Goal: Information Seeking & Learning: Learn about a topic

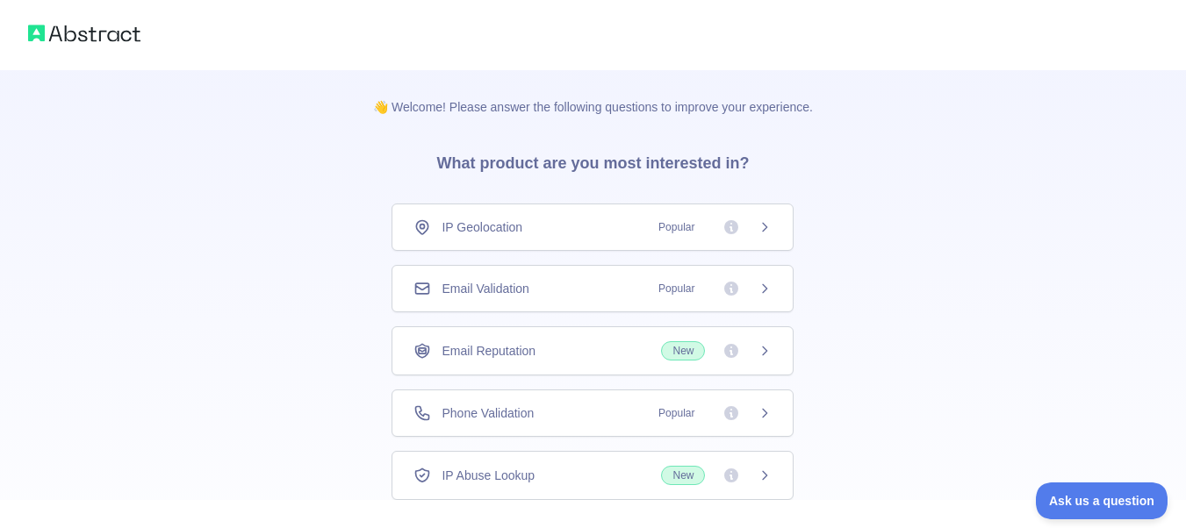
scroll to position [117, 0]
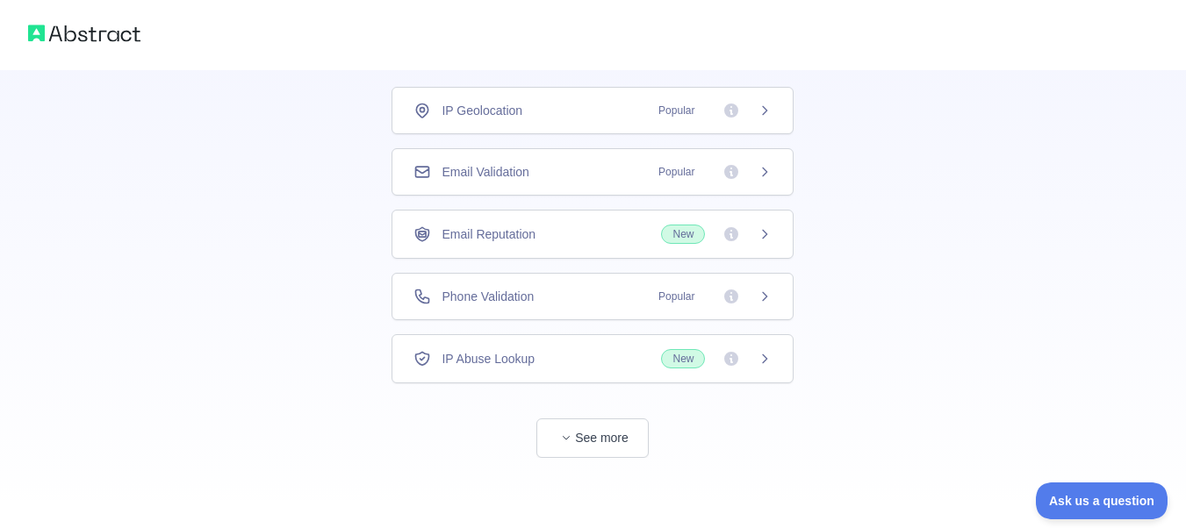
click at [629, 183] on div "Email Validation Popular" at bounding box center [593, 171] width 402 height 47
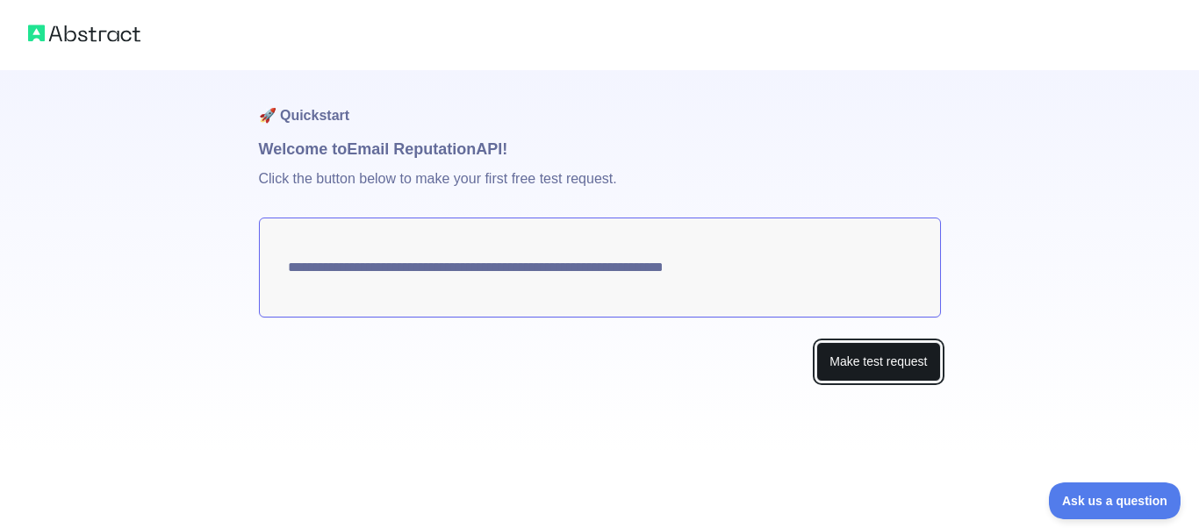
click at [839, 353] on button "Make test request" at bounding box center [878, 362] width 124 height 40
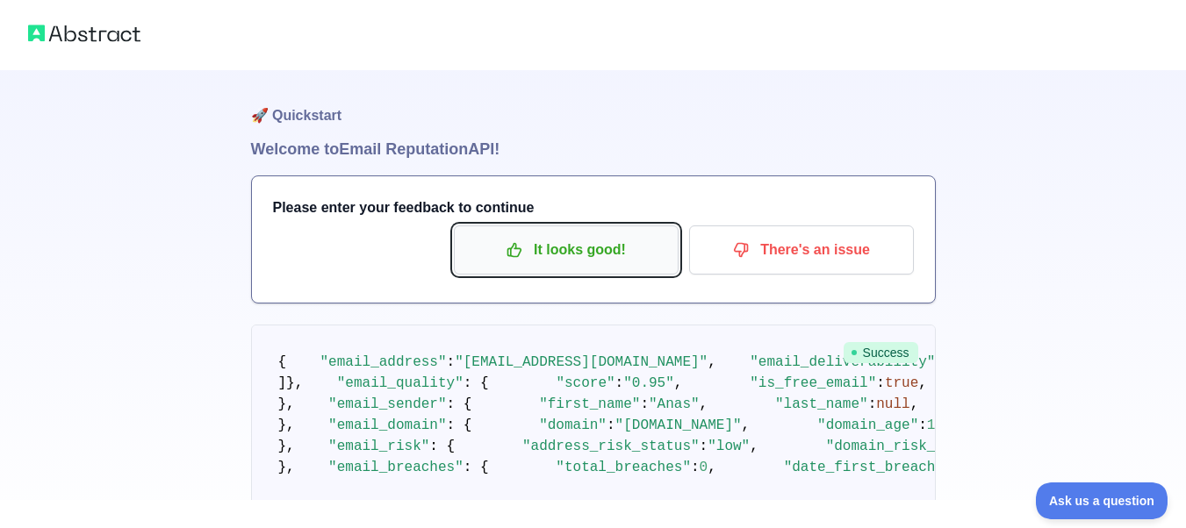
click at [597, 253] on p "It looks good!" at bounding box center [566, 250] width 198 height 30
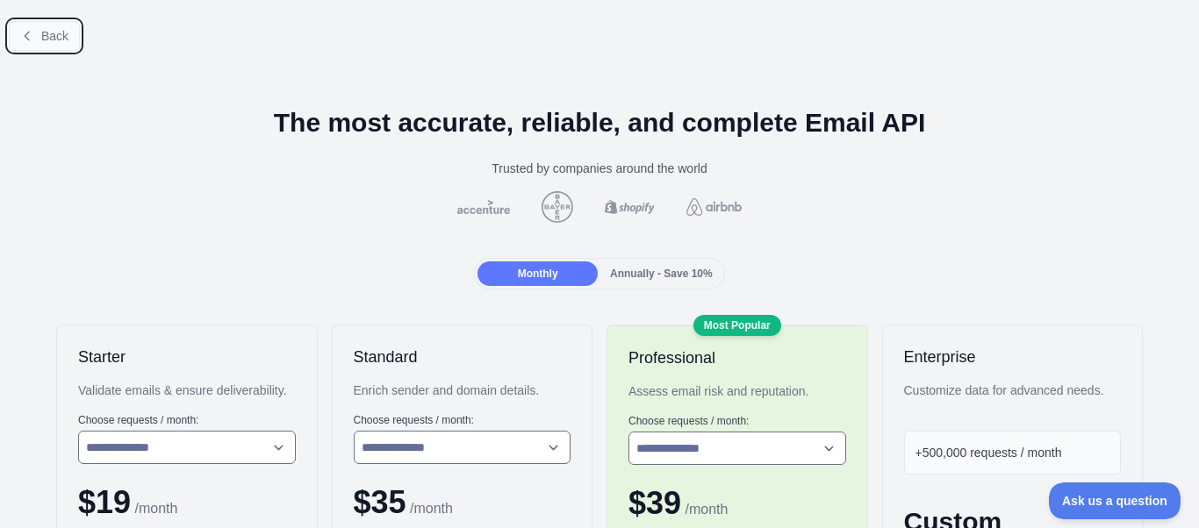
click at [42, 26] on button "Back" at bounding box center [44, 36] width 71 height 30
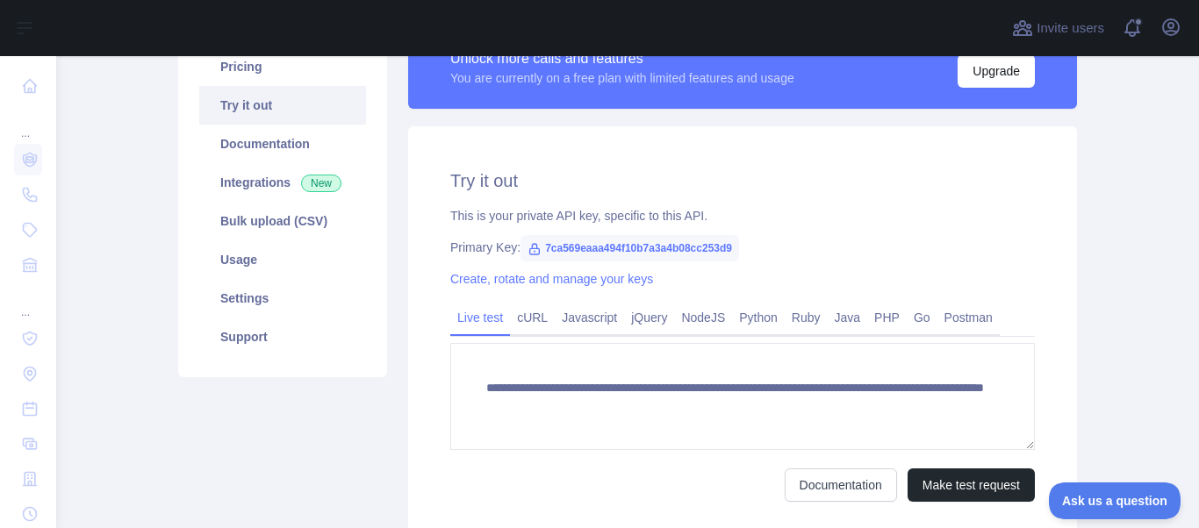
scroll to position [166, 0]
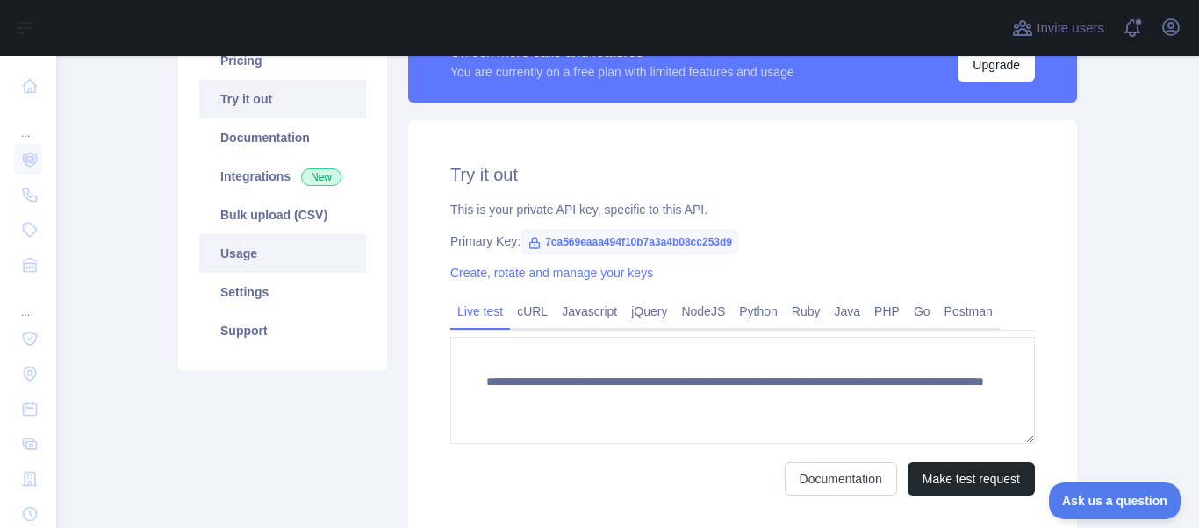
click at [298, 251] on link "Usage" at bounding box center [282, 253] width 167 height 39
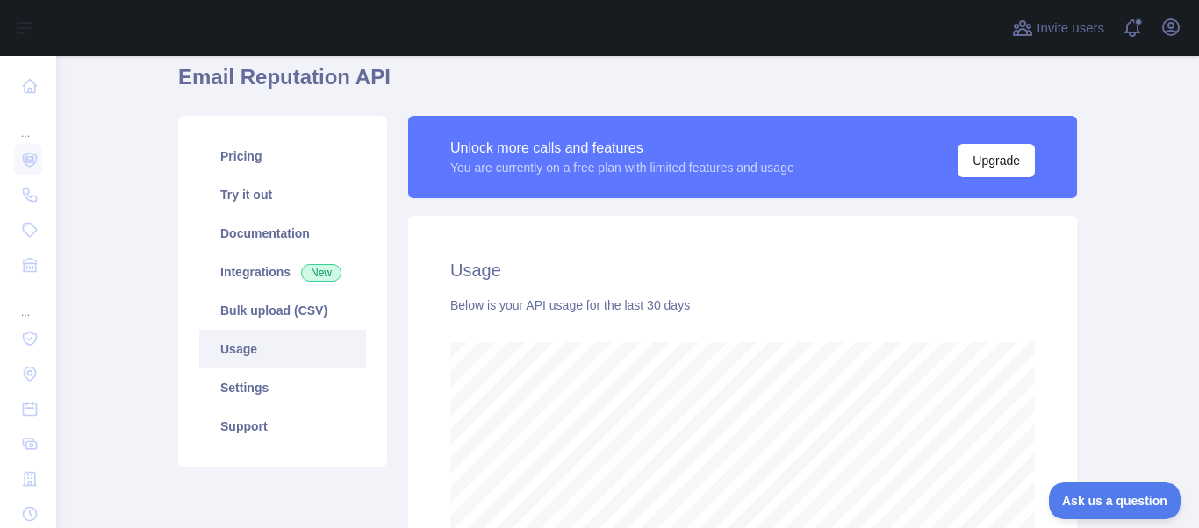
scroll to position [68, 0]
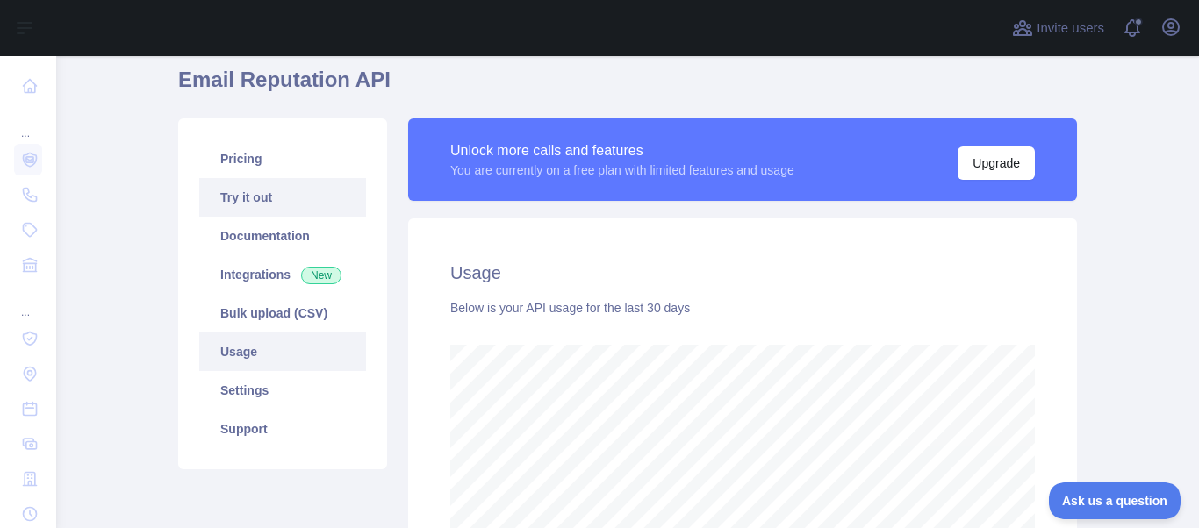
click at [255, 205] on link "Try it out" at bounding box center [282, 197] width 167 height 39
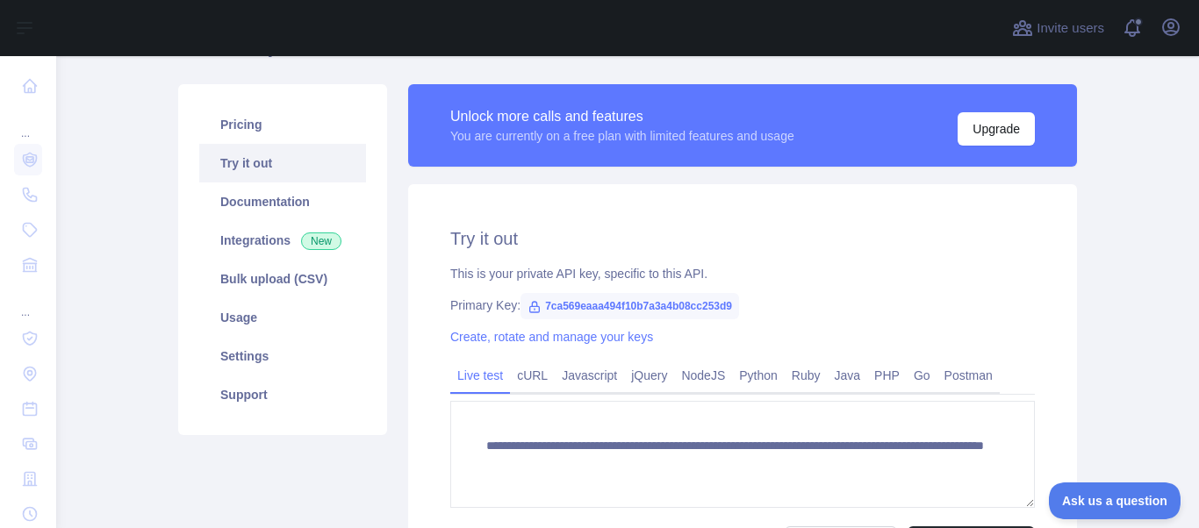
scroll to position [100, 0]
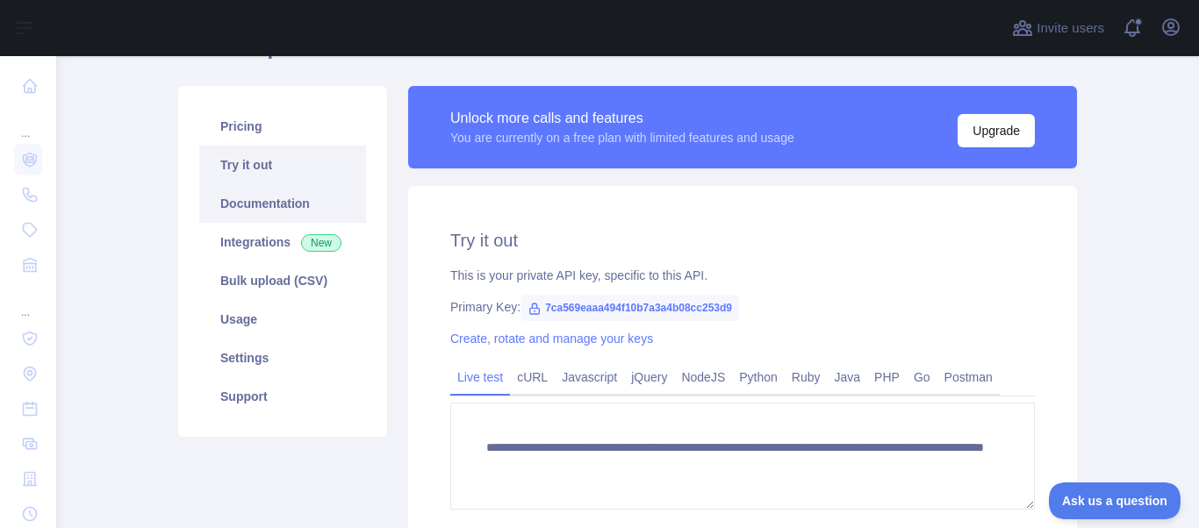
click at [299, 201] on link "Documentation" at bounding box center [282, 203] width 167 height 39
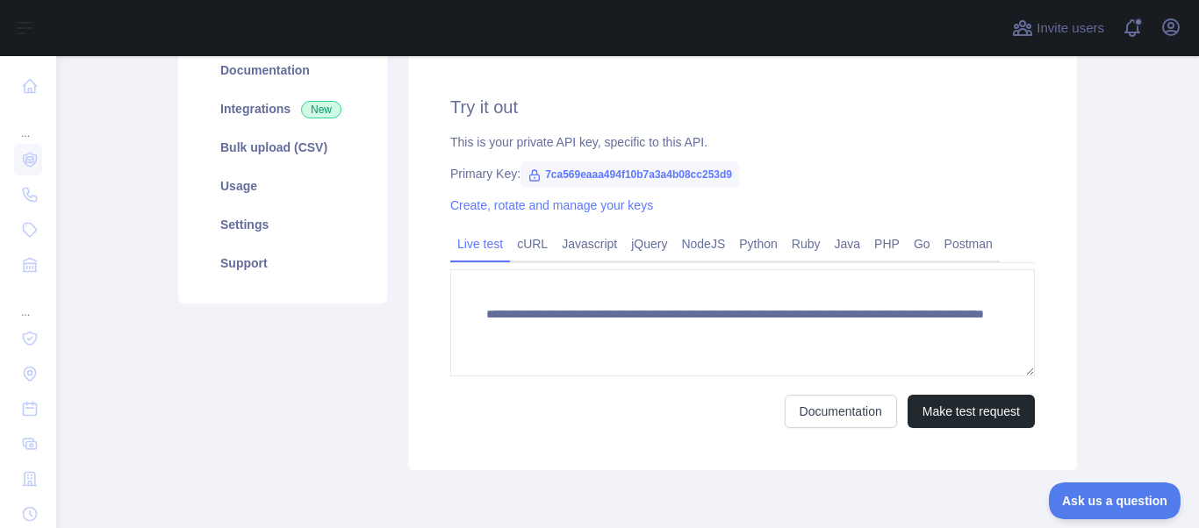
scroll to position [236, 0]
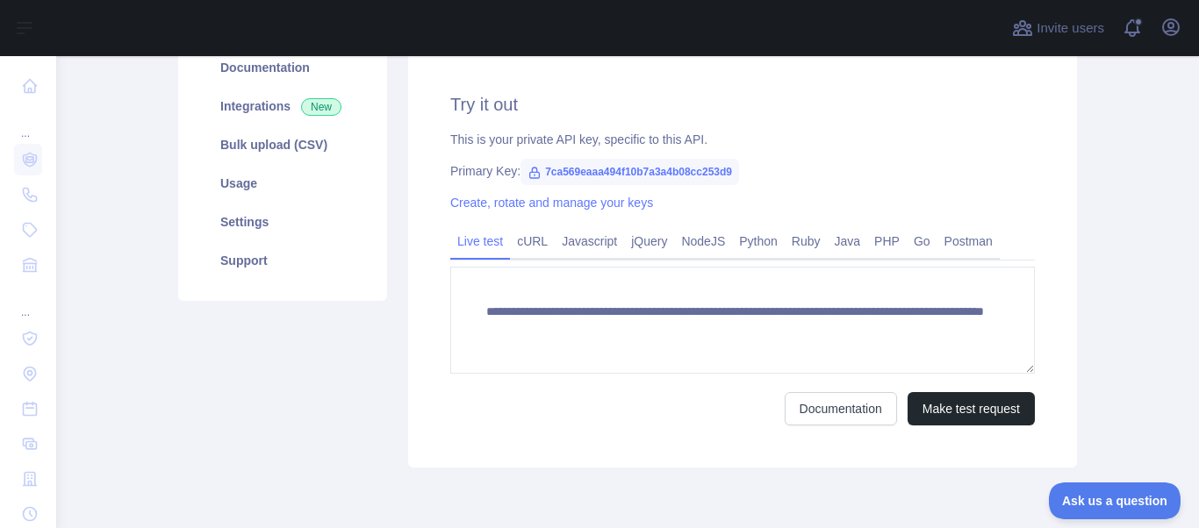
click at [627, 199] on link "Create, rotate and manage your keys" at bounding box center [551, 203] width 203 height 14
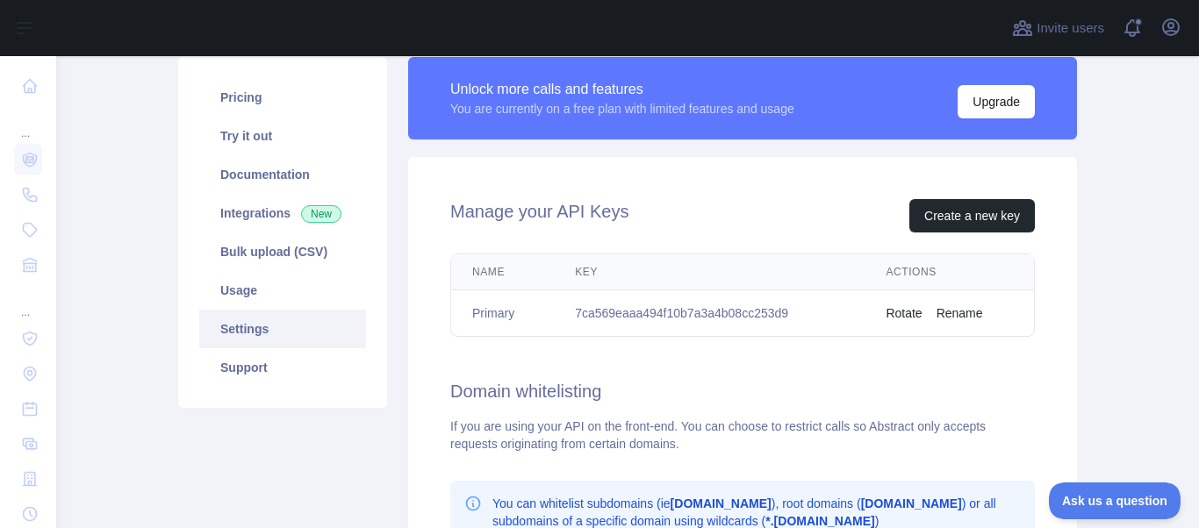
scroll to position [80, 0]
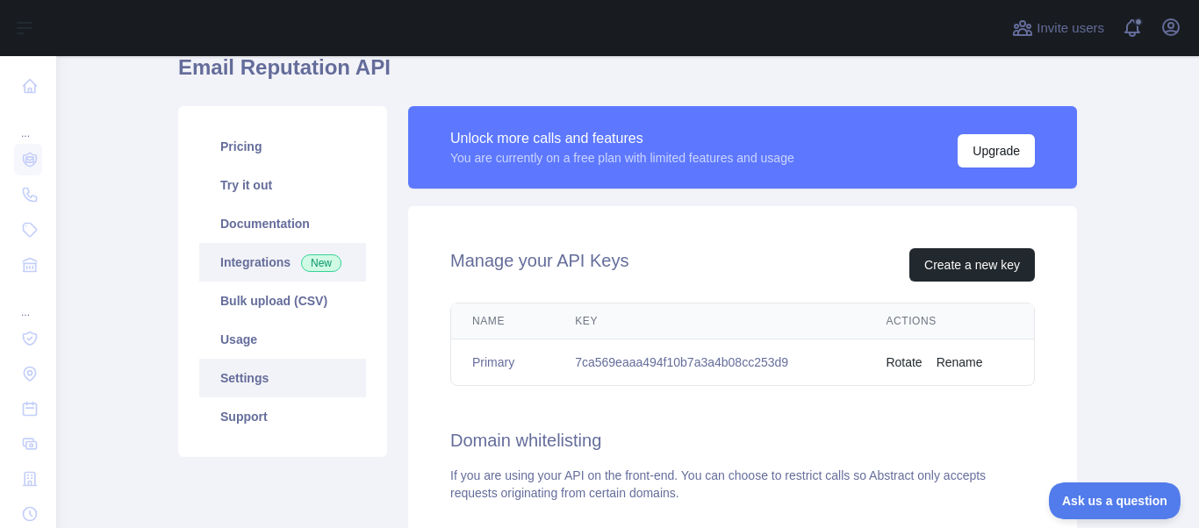
click at [269, 251] on link "Integrations New" at bounding box center [282, 262] width 167 height 39
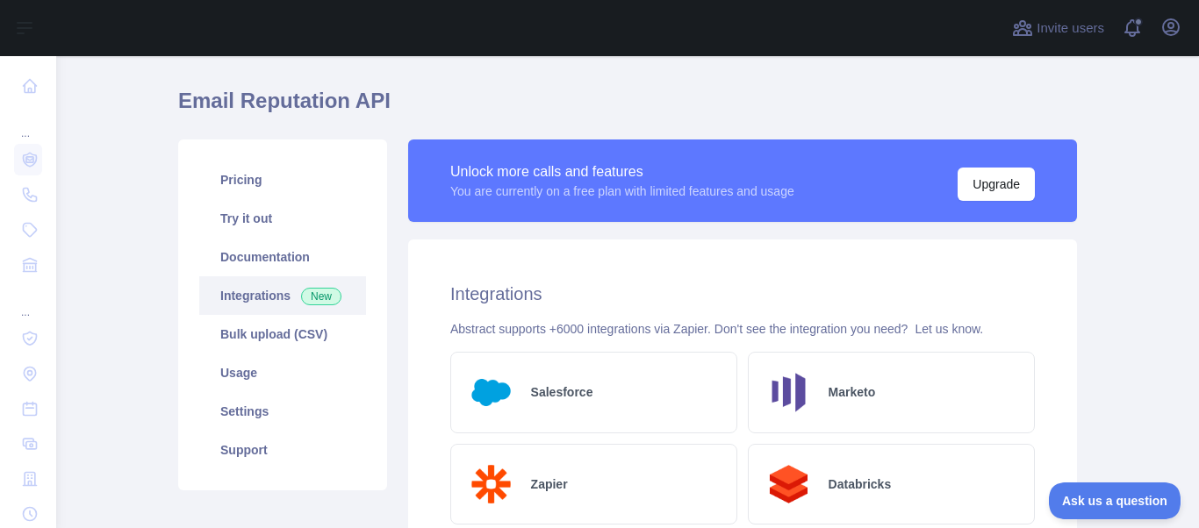
scroll to position [27, 0]
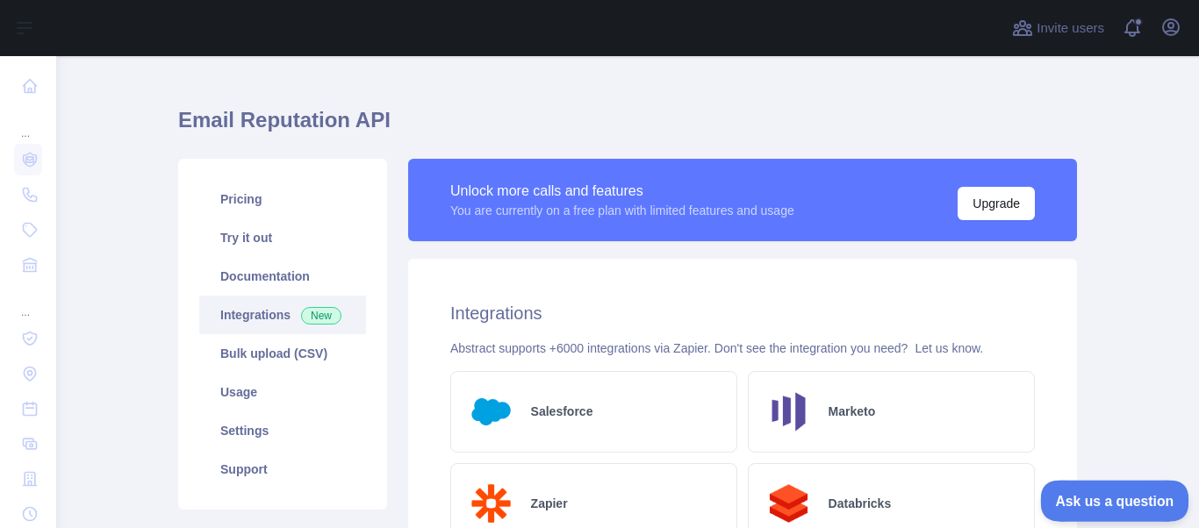
click at [1109, 505] on button "Ask us a question" at bounding box center [1106, 498] width 132 height 37
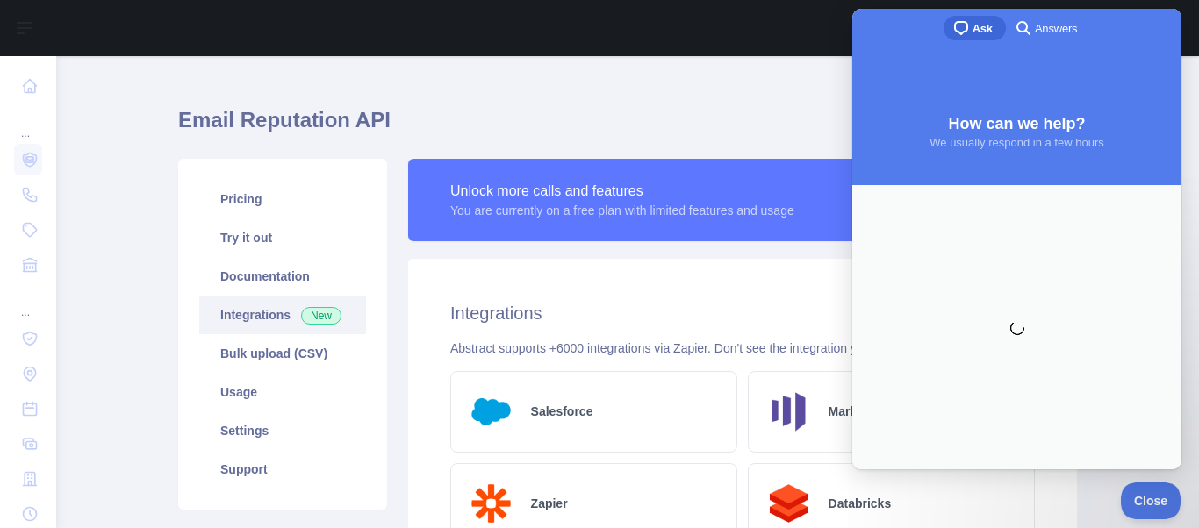
scroll to position [0, 0]
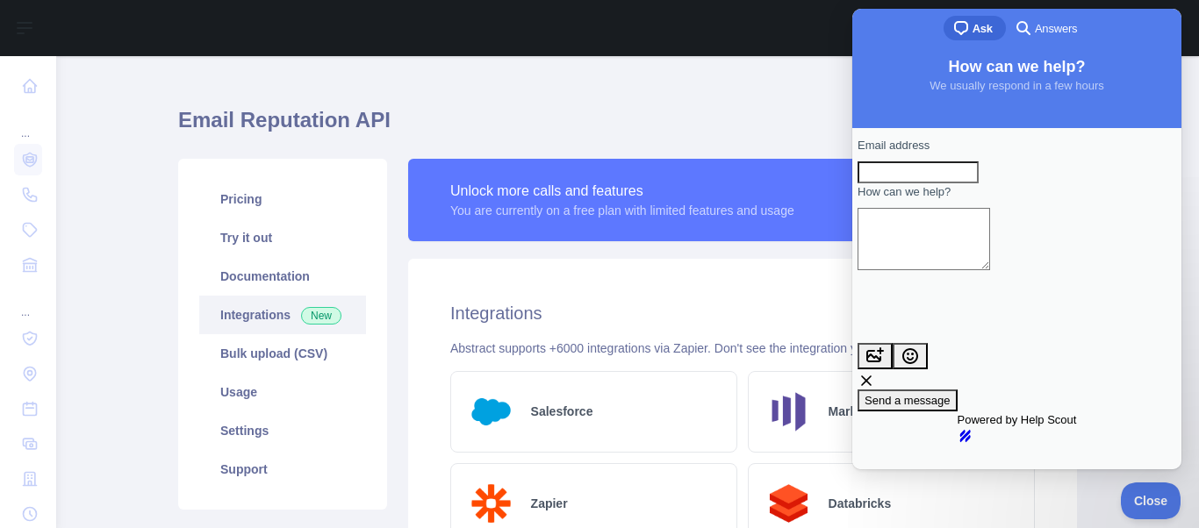
click at [990, 251] on textarea "How can we help?" at bounding box center [924, 239] width 133 height 62
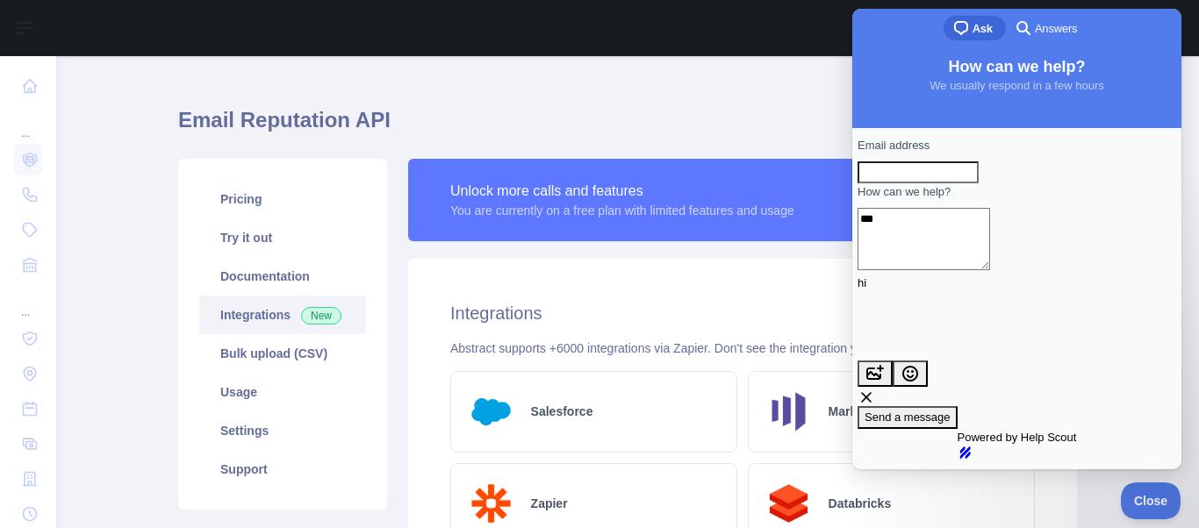
type textarea "**"
click at [951, 411] on span "Send a message" at bounding box center [908, 417] width 86 height 13
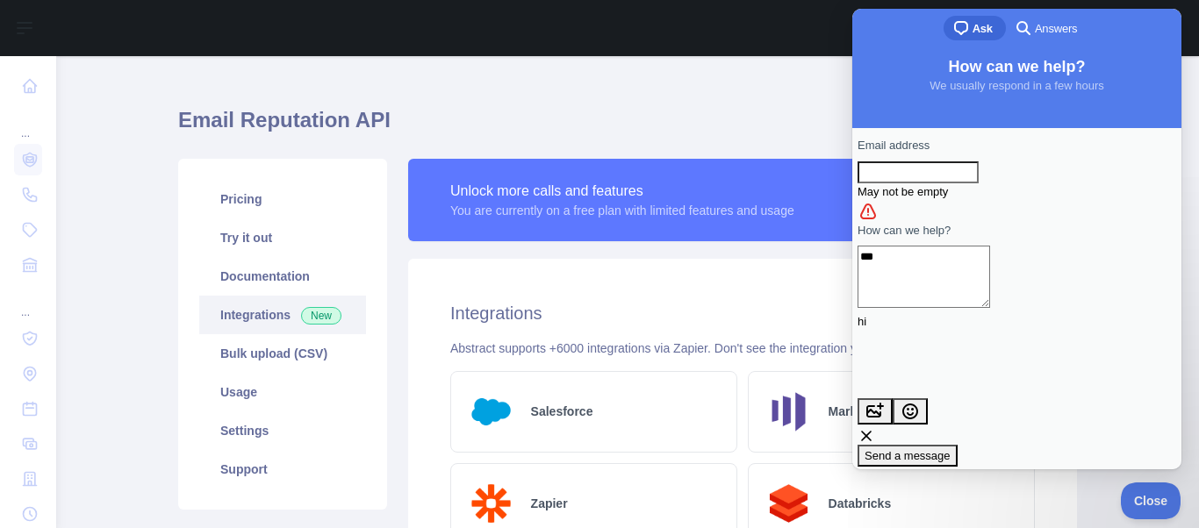
click at [823, 109] on h1 "Email Reputation API" at bounding box center [627, 127] width 899 height 42
click at [1063, 40] on link "search-medium Answers" at bounding box center [1048, 28] width 84 height 25
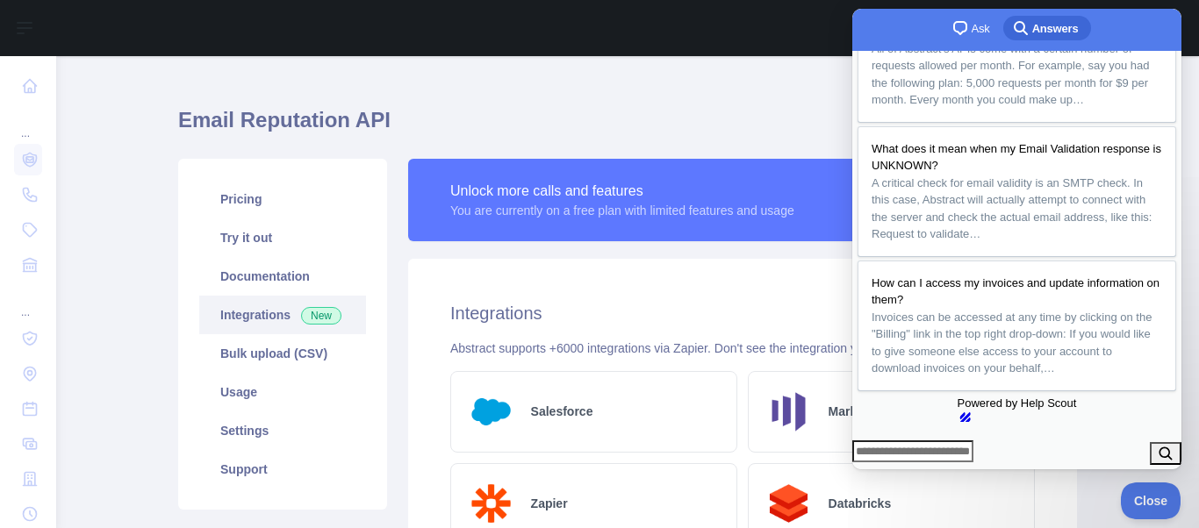
scroll to position [498, 0]
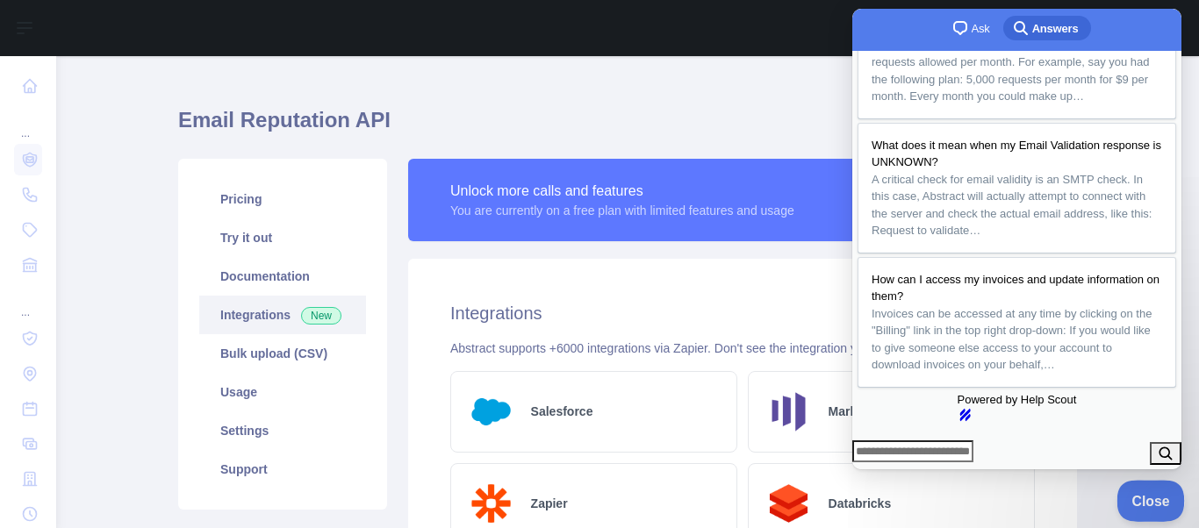
click at [1157, 508] on button "Close" at bounding box center [1147, 498] width 60 height 37
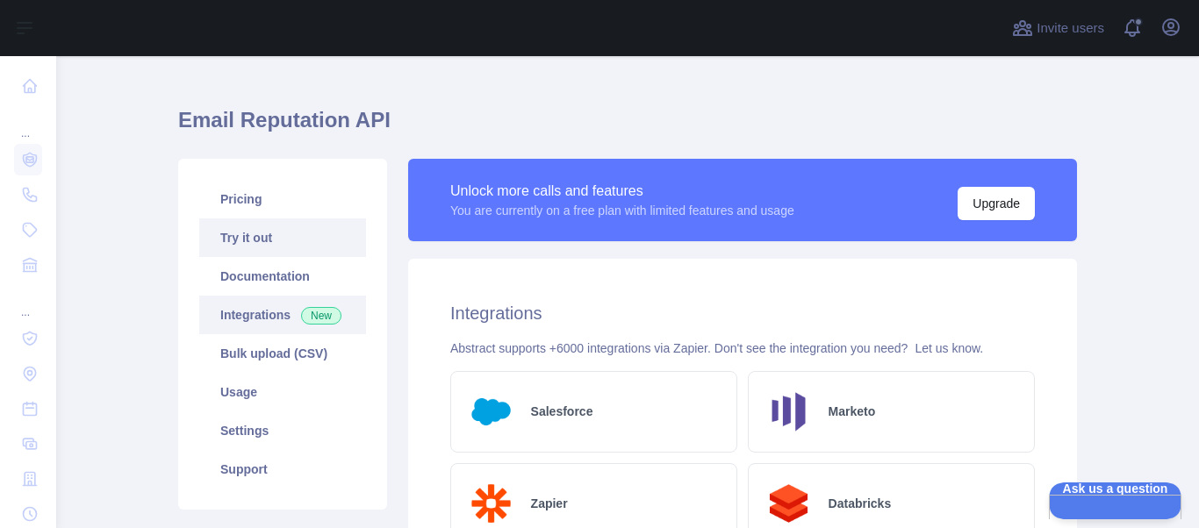
click at [263, 248] on link "Try it out" at bounding box center [282, 238] width 167 height 39
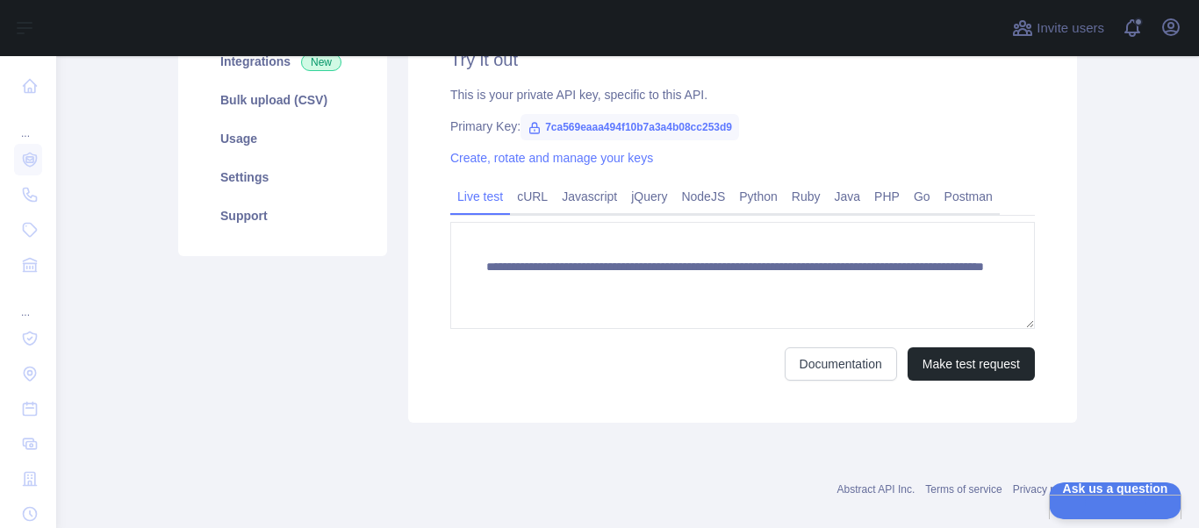
scroll to position [305, 0]
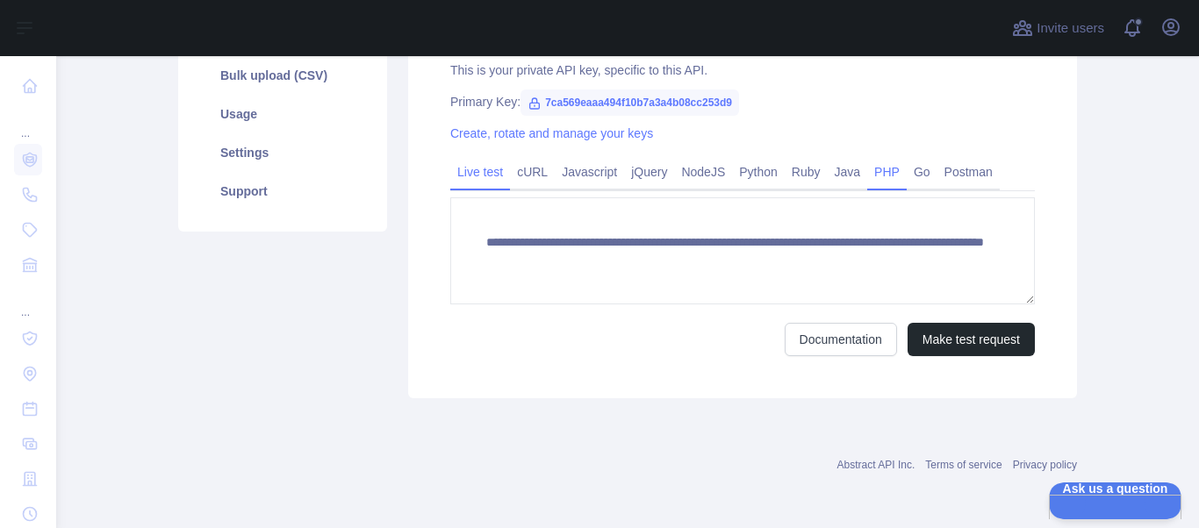
click at [887, 162] on link "PHP" at bounding box center [887, 172] width 40 height 28
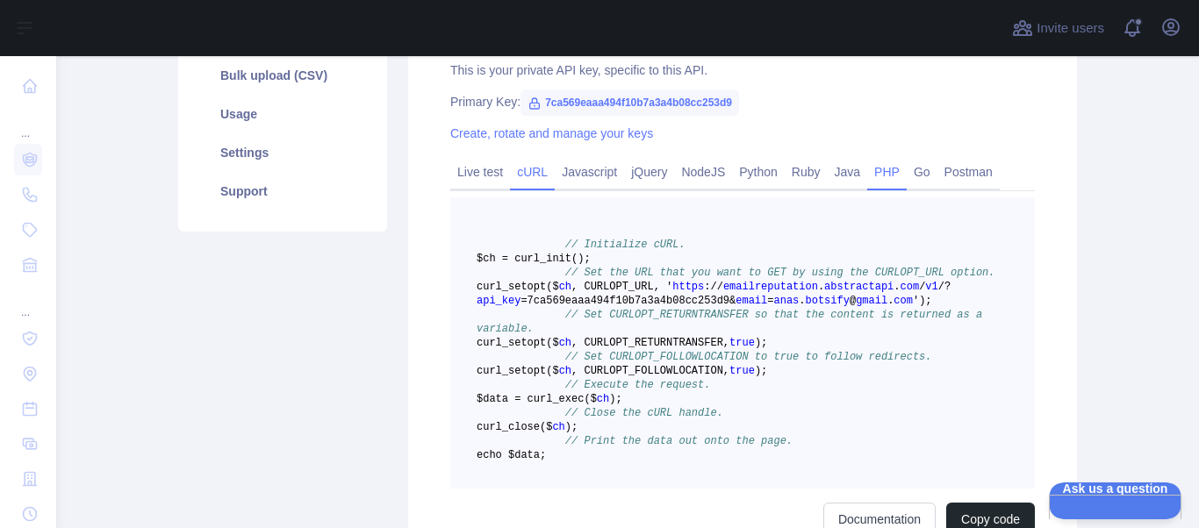
click at [530, 168] on link "cURL" at bounding box center [532, 172] width 45 height 28
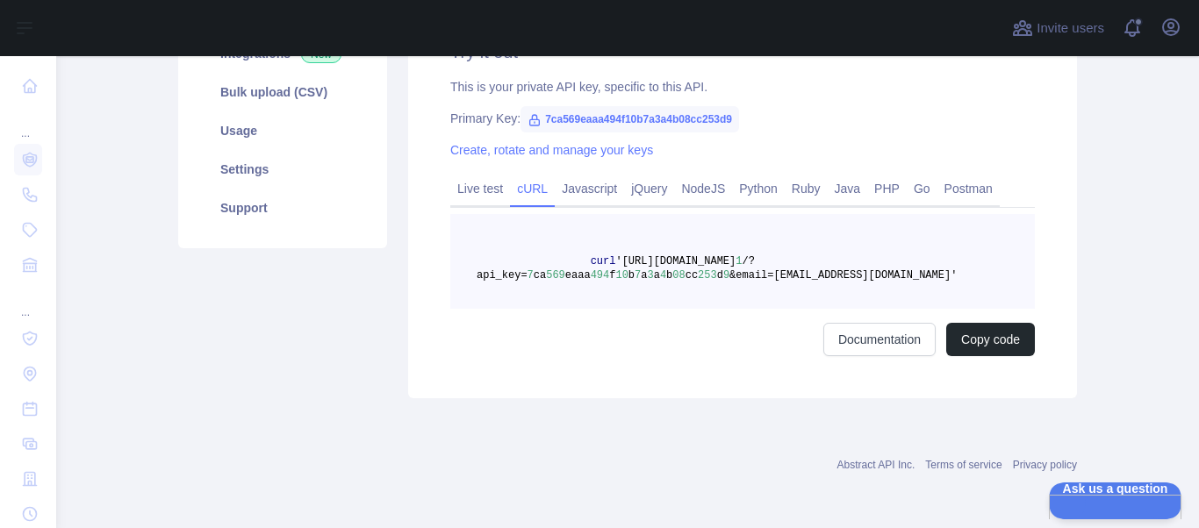
scroll to position [289, 0]
click at [488, 184] on link "Live test" at bounding box center [480, 189] width 60 height 28
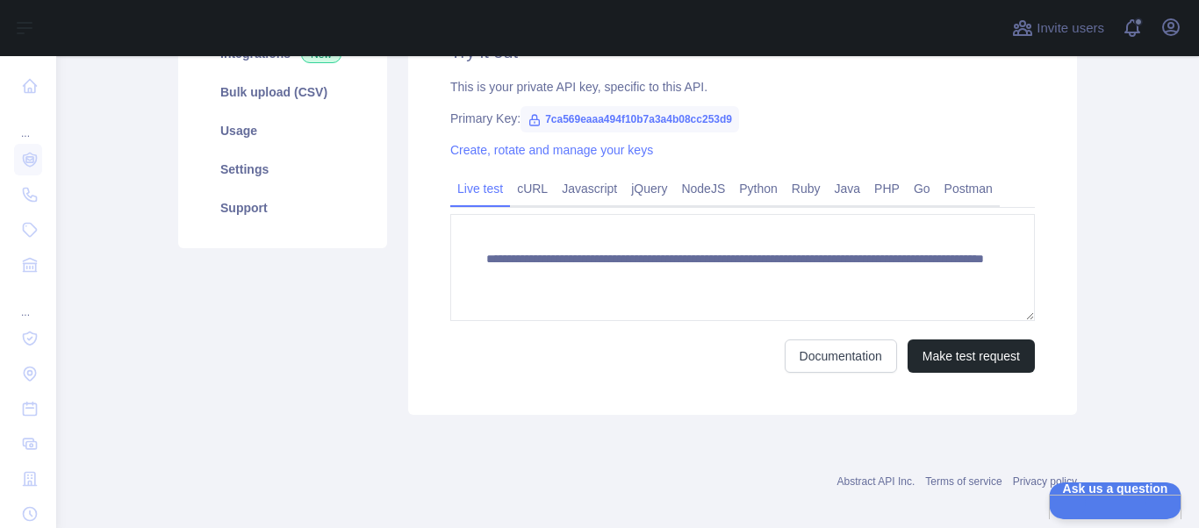
click at [607, 119] on span "7ca569eaaa494f10b7a3a4b08cc253d9" at bounding box center [630, 119] width 219 height 26
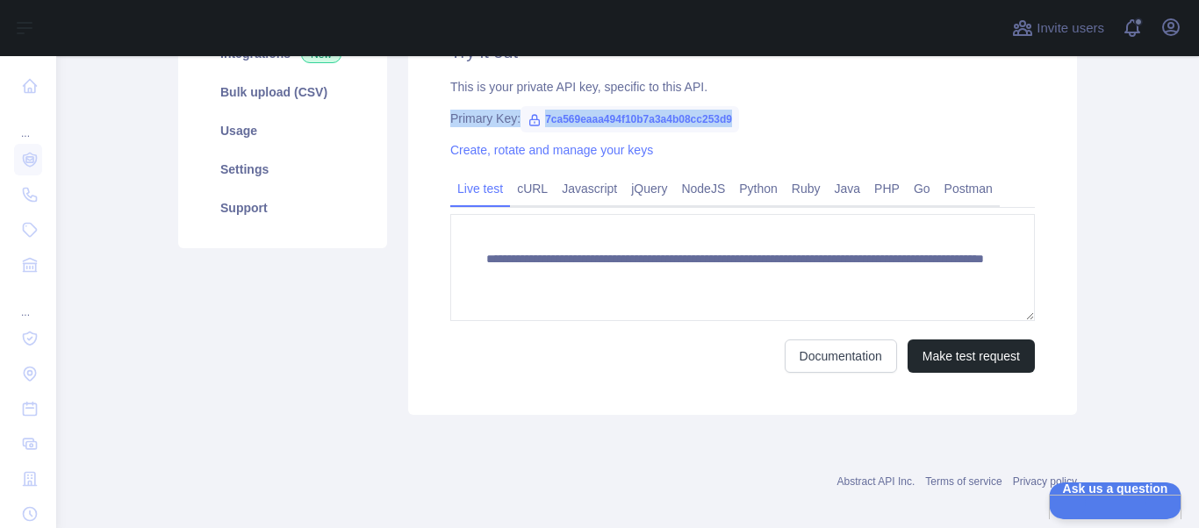
click at [607, 119] on span "7ca569eaaa494f10b7a3a4b08cc253d9" at bounding box center [630, 119] width 219 height 26
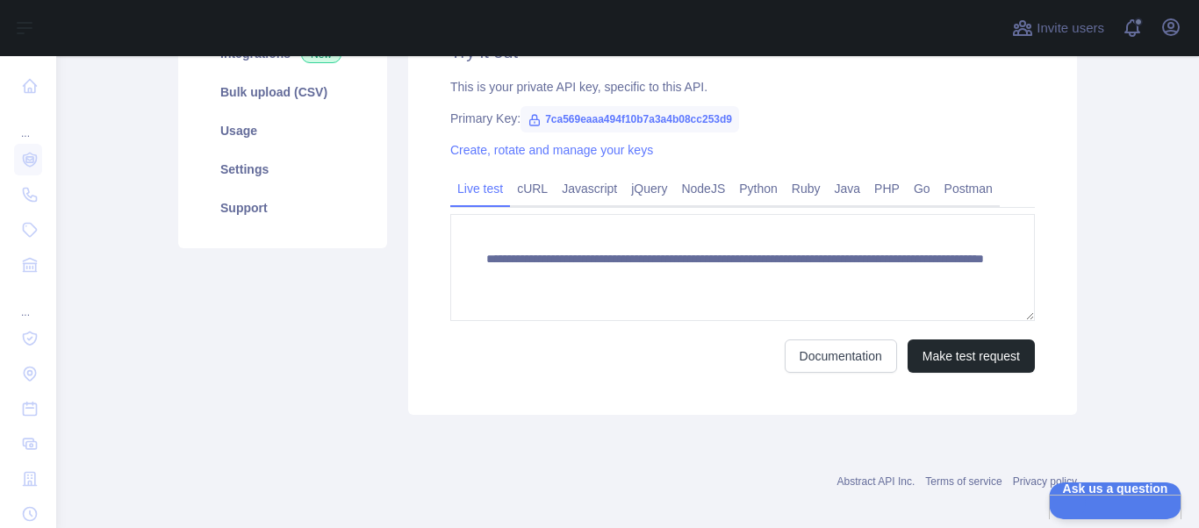
click at [607, 119] on span "7ca569eaaa494f10b7a3a4b08cc253d9" at bounding box center [630, 119] width 219 height 26
copy span "7ca569eaaa494f10b7a3a4b08cc253d9"
click at [659, 119] on span "7ca569eaaa494f10b7a3a4b08cc253d9" at bounding box center [630, 119] width 219 height 26
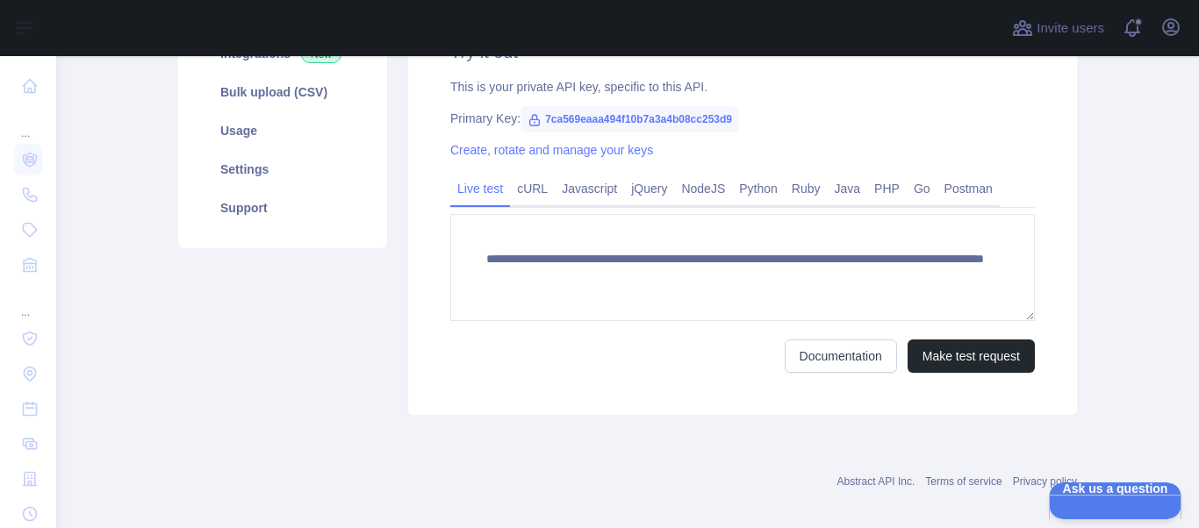
click at [718, 140] on div "**********" at bounding box center [742, 206] width 669 height 418
click at [594, 149] on link "Create, rotate and manage your keys" at bounding box center [551, 150] width 203 height 14
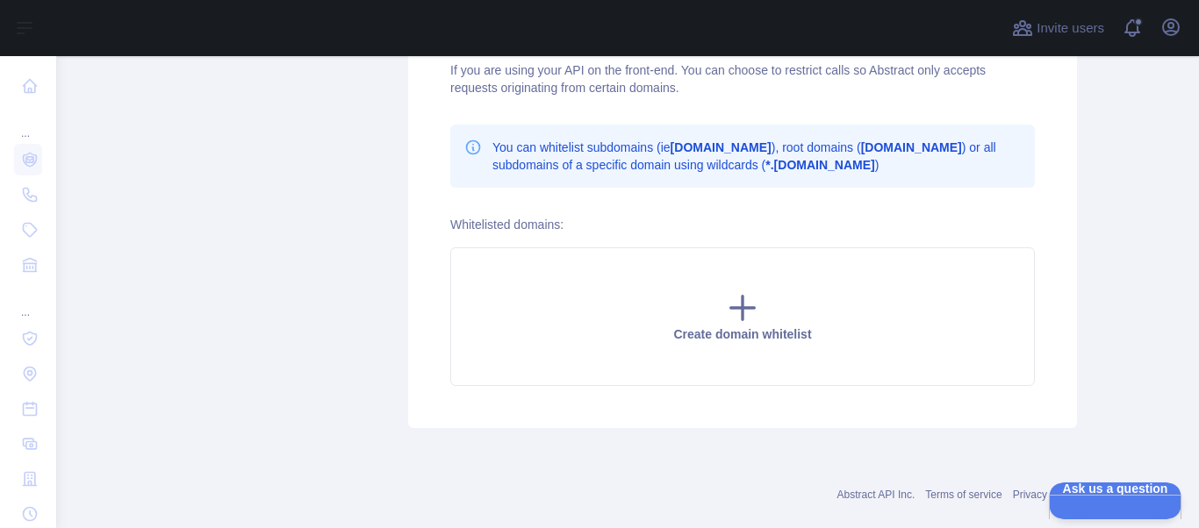
scroll to position [515, 0]
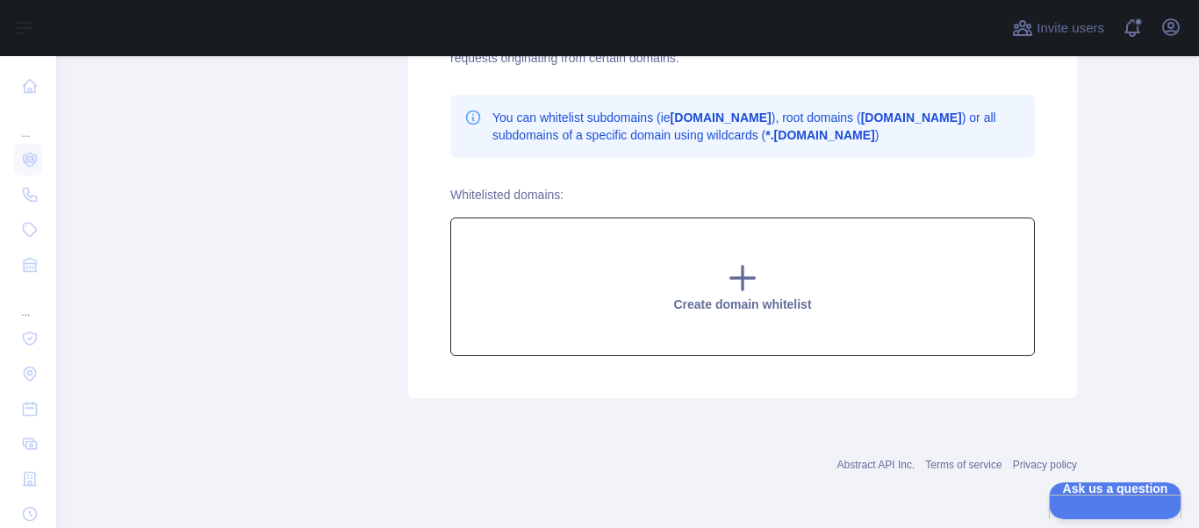
click at [741, 270] on icon at bounding box center [742, 278] width 35 height 35
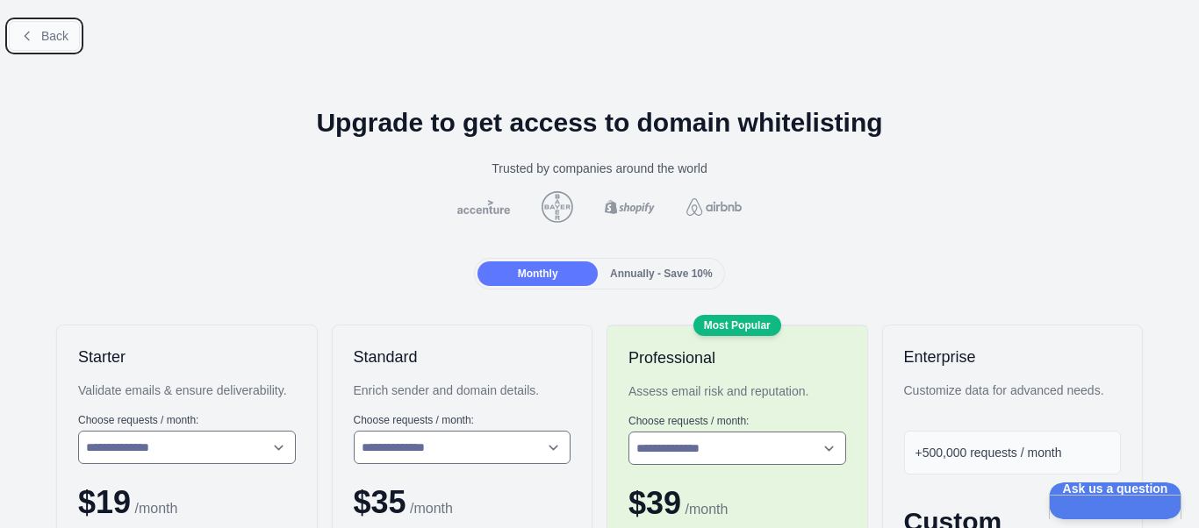
click at [53, 35] on span "Back" at bounding box center [54, 36] width 27 height 14
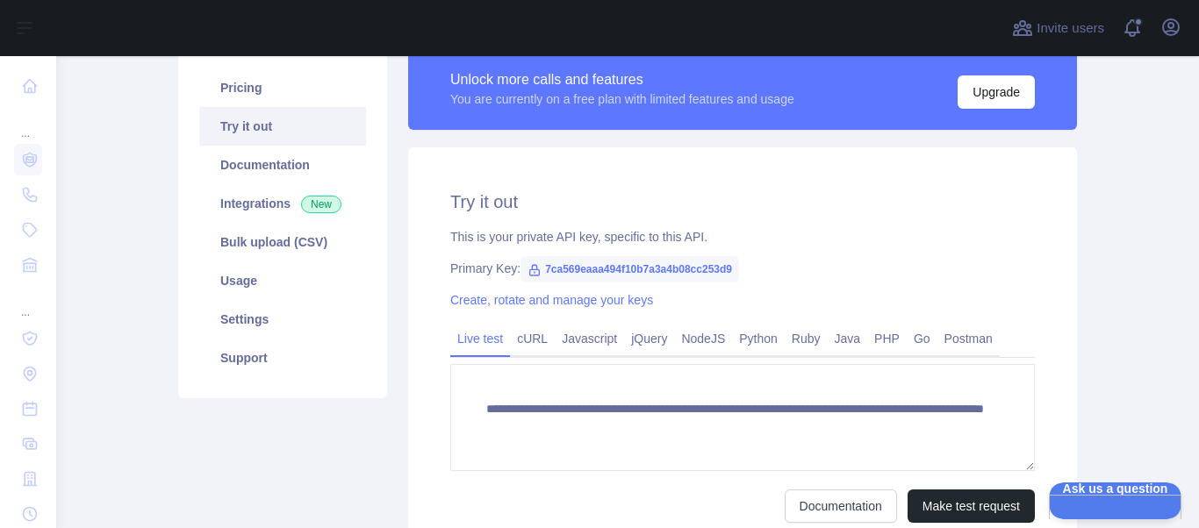
click at [618, 267] on span "7ca569eaaa494f10b7a3a4b08cc253d9" at bounding box center [630, 269] width 219 height 26
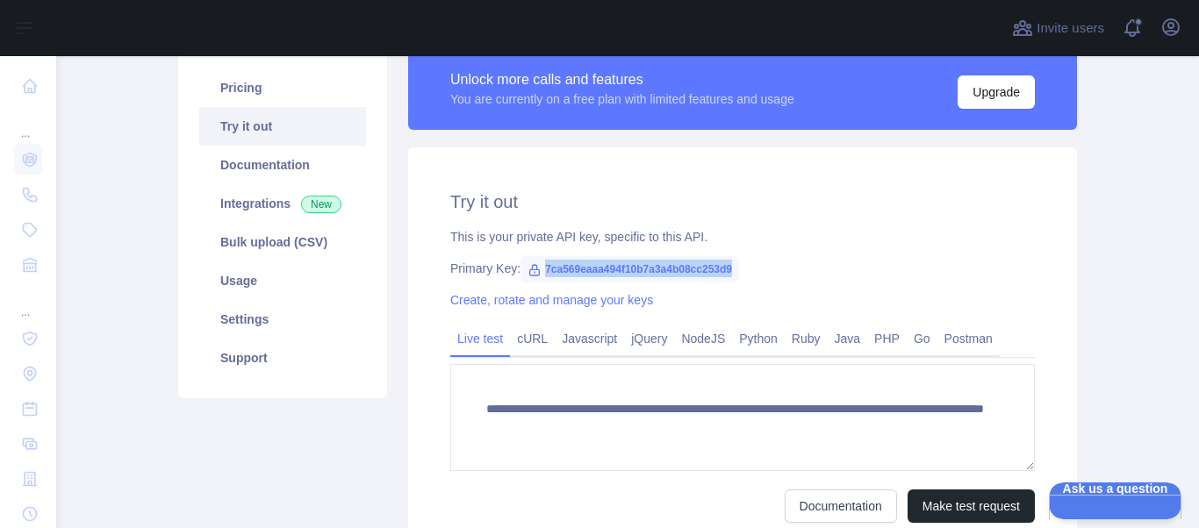
click at [618, 267] on span "7ca569eaaa494f10b7a3a4b08cc253d9" at bounding box center [630, 269] width 219 height 26
copy span "7ca569eaaa494f10b7a3a4b08cc253d9"
click at [877, 339] on link "PHP" at bounding box center [887, 339] width 40 height 28
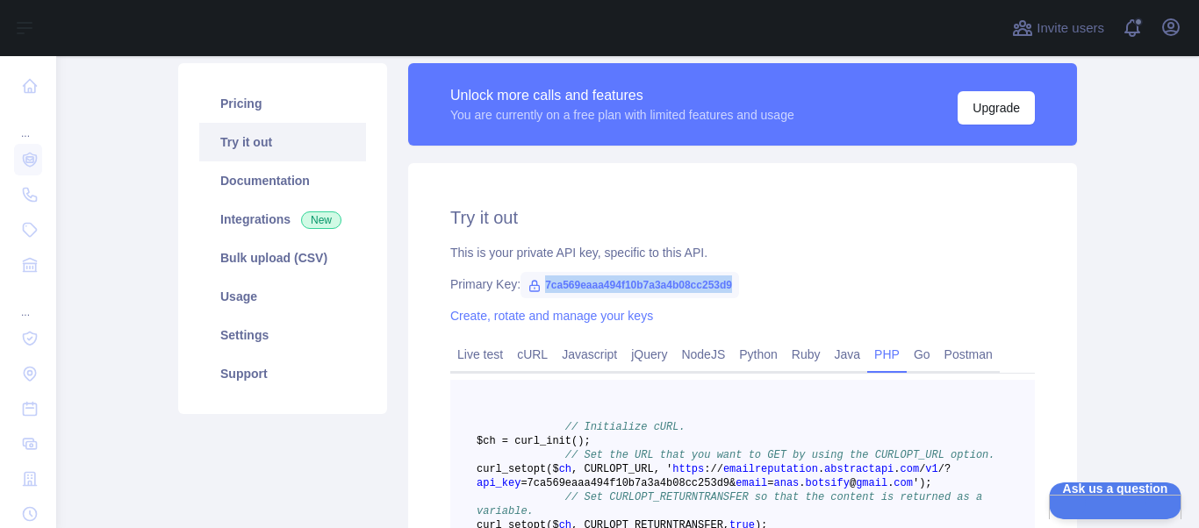
scroll to position [116, 0]
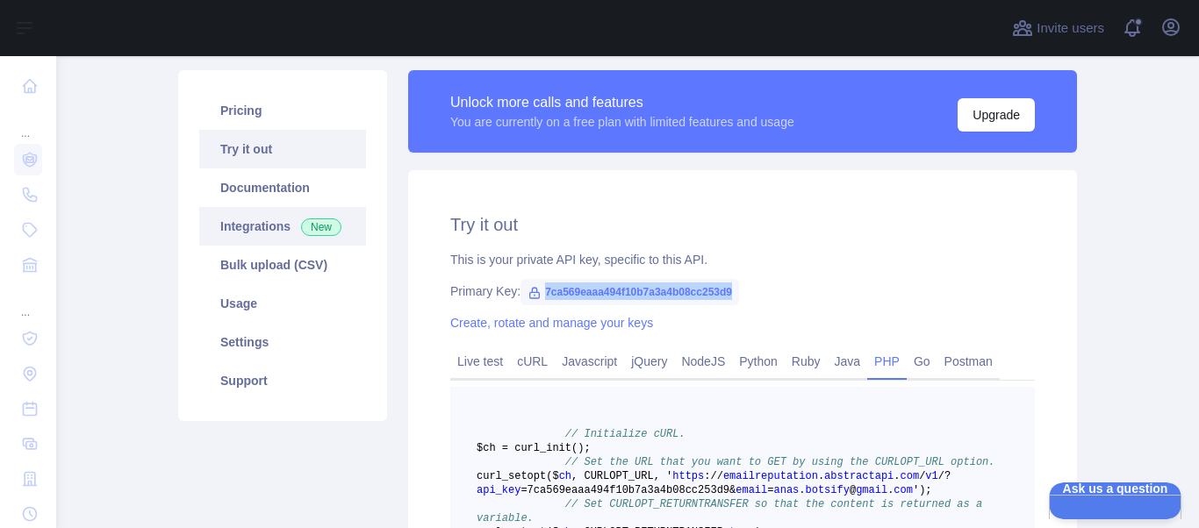
click at [262, 227] on link "Integrations New" at bounding box center [282, 226] width 167 height 39
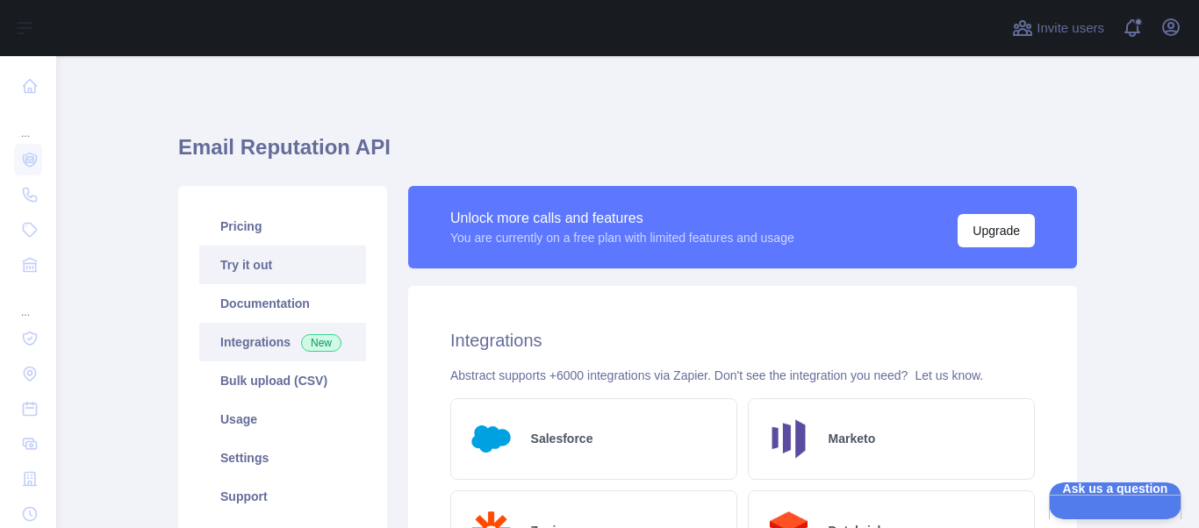
click at [278, 262] on link "Try it out" at bounding box center [282, 265] width 167 height 39
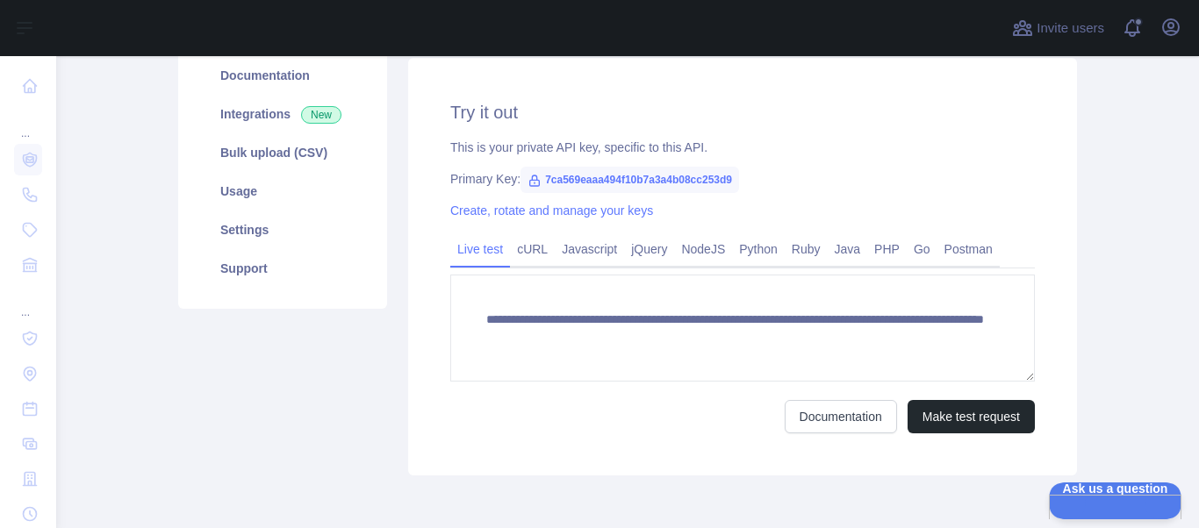
scroll to position [240, 0]
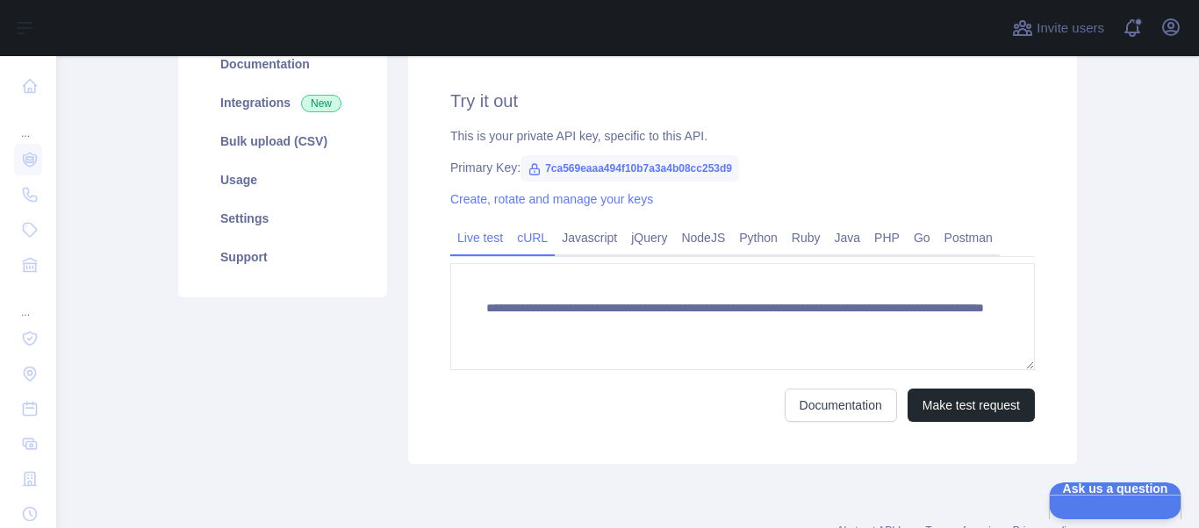
click at [529, 242] on link "cURL" at bounding box center [532, 238] width 45 height 28
